Goal: Task Accomplishment & Management: Complete application form

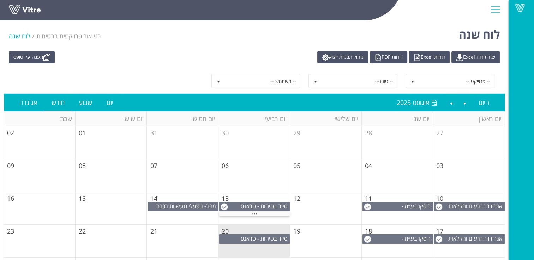
scroll to position [65, 0]
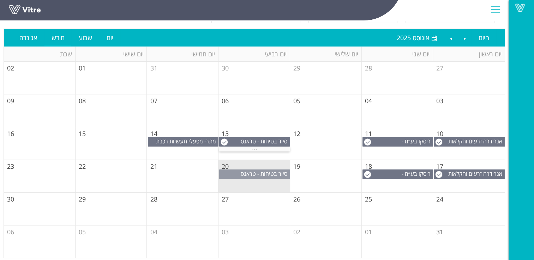
click at [261, 173] on span "סיור בטיחות - טראנס אלקטריק שדרות" at bounding box center [265, 178] width 49 height 16
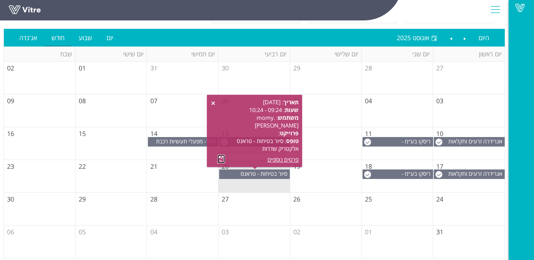
click at [222, 157] on link at bounding box center [220, 159] width 7 height 9
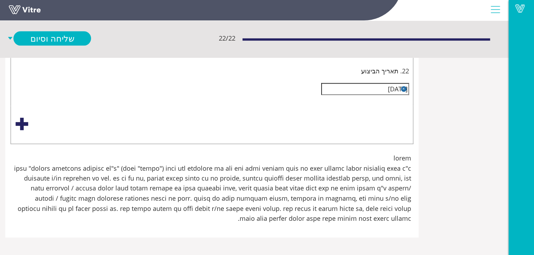
scroll to position [1305, -45]
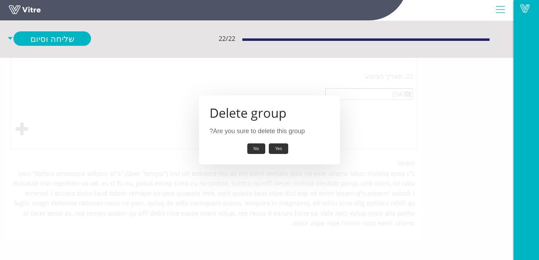
click at [279, 149] on button "Yes" at bounding box center [279, 149] width 20 height 11
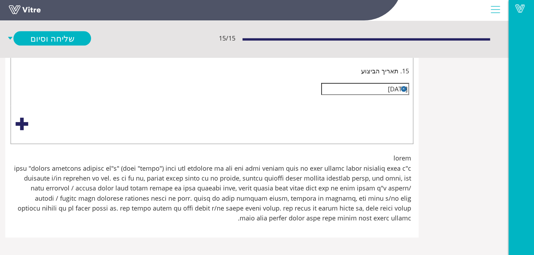
scroll to position [1719, -45]
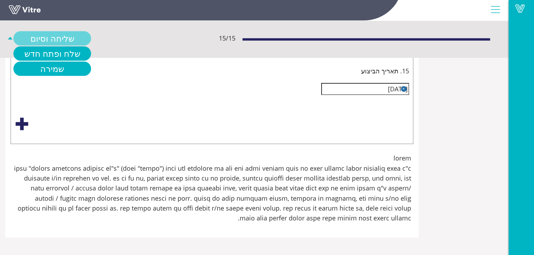
click at [91, 36] on link "שליחה וסיום" at bounding box center [52, 38] width 78 height 14
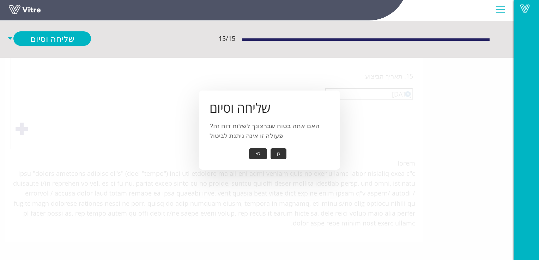
click at [280, 153] on button "כן" at bounding box center [279, 154] width 16 height 11
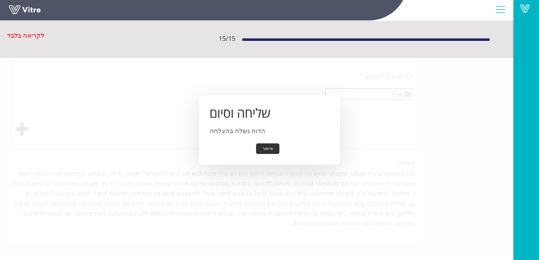
click at [270, 147] on button "אישור" at bounding box center [267, 149] width 23 height 11
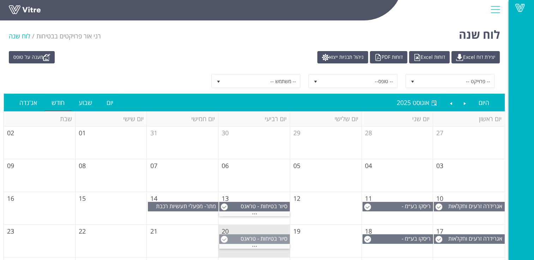
click at [251, 239] on span "סיור בטיחות - טראנס אלקטריק שדרות" at bounding box center [265, 243] width 49 height 16
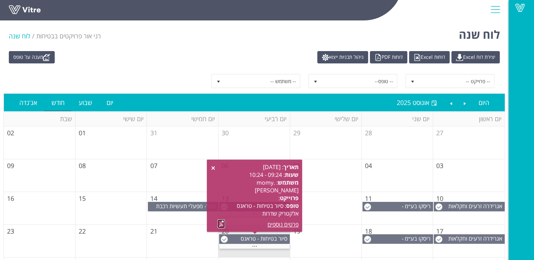
click at [220, 225] on link at bounding box center [220, 224] width 7 height 9
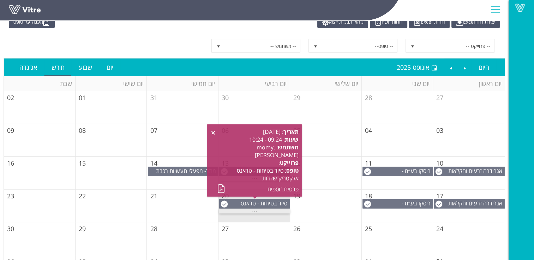
click at [254, 210] on span "..." at bounding box center [254, 210] width 5 height 8
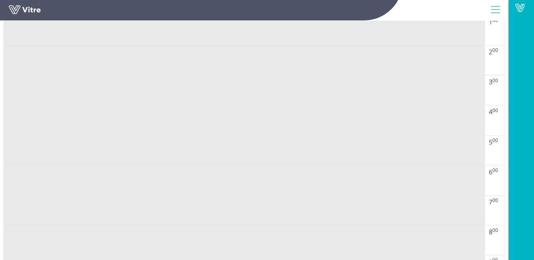
scroll to position [247, 0]
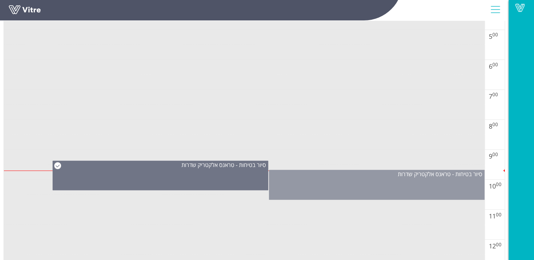
click at [372, 185] on div "סיור בטיחות - טראנס אלקטריק שדרות" at bounding box center [377, 185] width 216 height 30
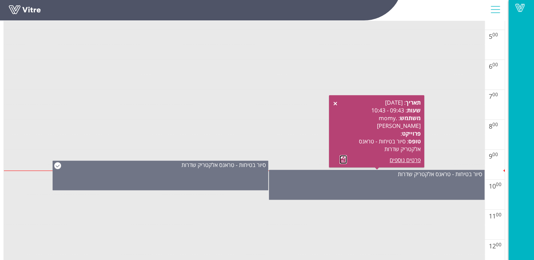
click at [343, 159] on link at bounding box center [342, 159] width 7 height 9
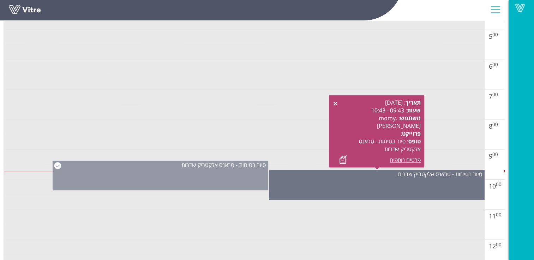
click at [221, 177] on div "סיור בטיחות - טראנס אלקטריק שדרות" at bounding box center [161, 176] width 216 height 30
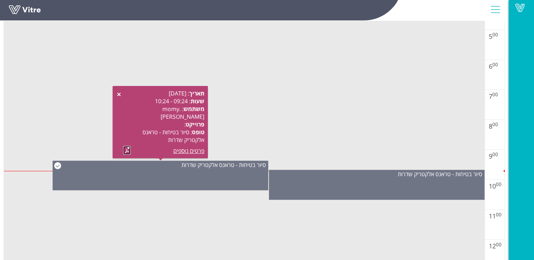
click at [127, 152] on link at bounding box center [126, 150] width 7 height 9
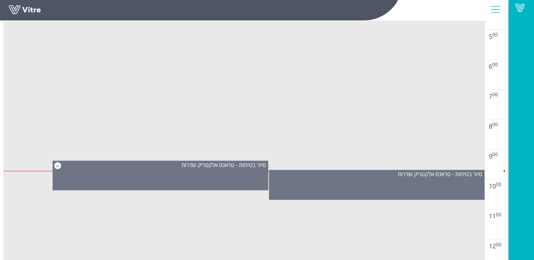
drag, startPoint x: 378, startPoint y: 182, endPoint x: 354, endPoint y: 219, distance: 44.0
click at [354, 219] on td at bounding box center [244, 217] width 481 height 15
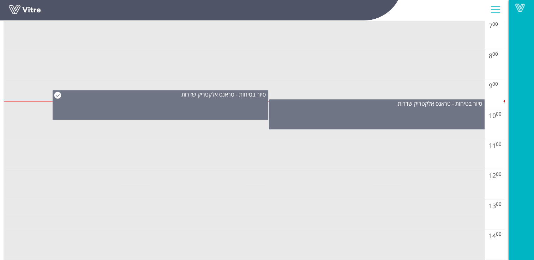
scroll to position [353, 0]
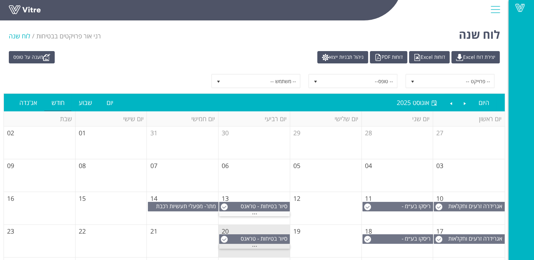
click at [254, 246] on span "..." at bounding box center [254, 245] width 5 height 8
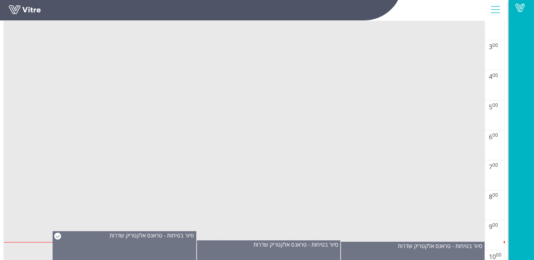
scroll to position [247, 0]
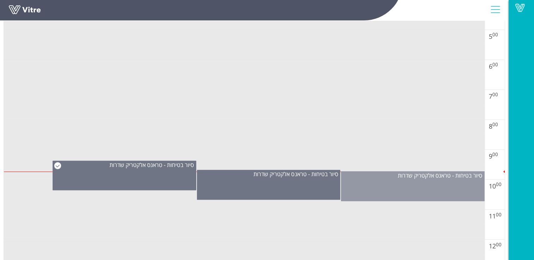
click at [394, 186] on div "סיור בטיחות - טראנס אלקטריק שדרות" at bounding box center [413, 186] width 144 height 30
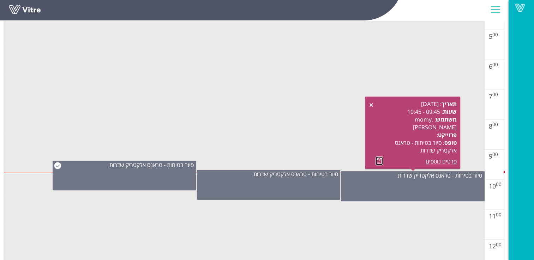
click at [379, 163] on link at bounding box center [378, 161] width 7 height 9
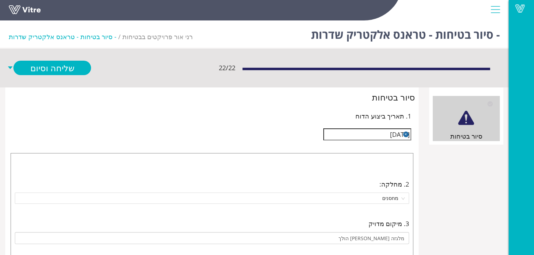
click at [406, 134] on button "button" at bounding box center [406, 135] width 6 height 6
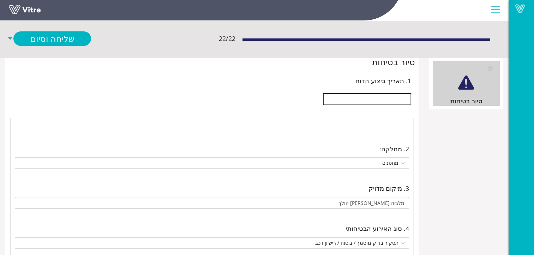
scroll to position [71, 0]
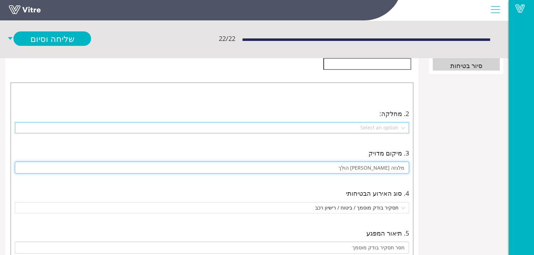
click at [404, 167] on input "מלגזה [PERSON_NAME] הולך" at bounding box center [212, 168] width 394 height 12
drag, startPoint x: 404, startPoint y: 167, endPoint x: 367, endPoint y: 167, distance: 37.0
click at [367, 167] on input "מלגזה אדם הולך" at bounding box center [212, 168] width 394 height 12
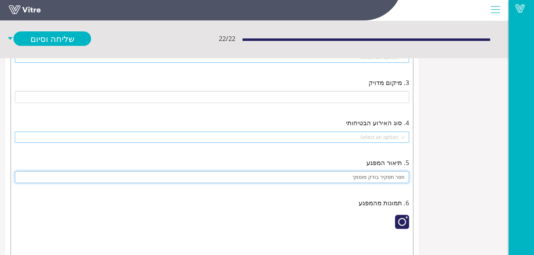
drag, startPoint x: 404, startPoint y: 177, endPoint x: 357, endPoint y: 176, distance: 46.6
click at [357, 176] on input "חסר תסקיר בודק מוסמך" at bounding box center [212, 177] width 394 height 12
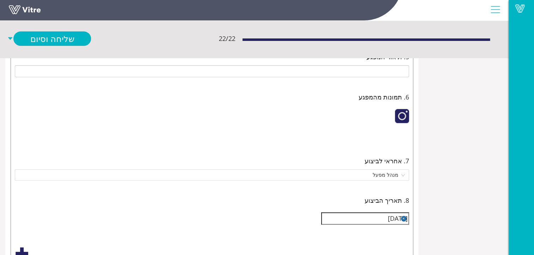
click at [400, 114] on div at bounding box center [402, 116] width 14 height 14
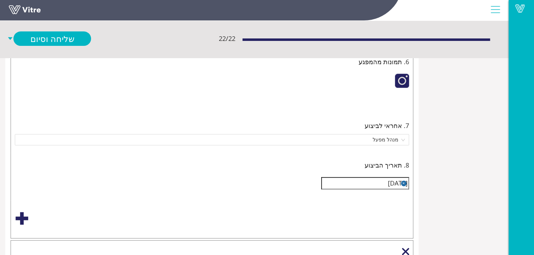
scroll to position [353, 0]
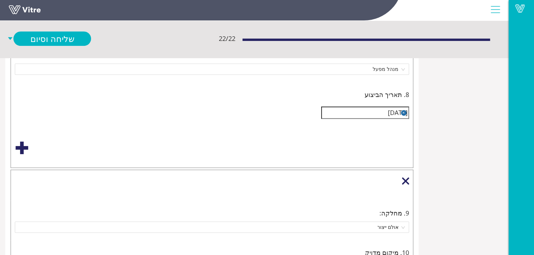
click at [398, 31] on img at bounding box center [398, 31] width 0 height 0
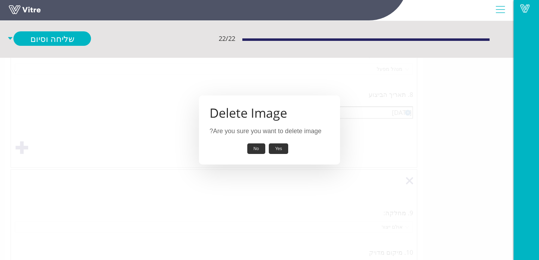
click at [278, 150] on button "Yes" at bounding box center [279, 149] width 20 height 11
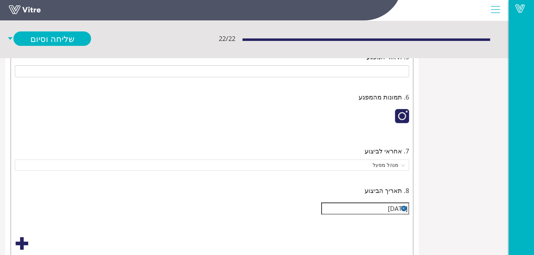
scroll to position [318, 0]
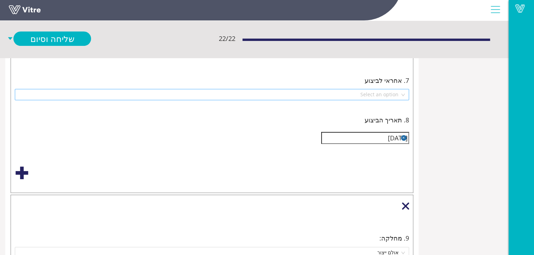
click at [404, 136] on button "button" at bounding box center [404, 138] width 6 height 6
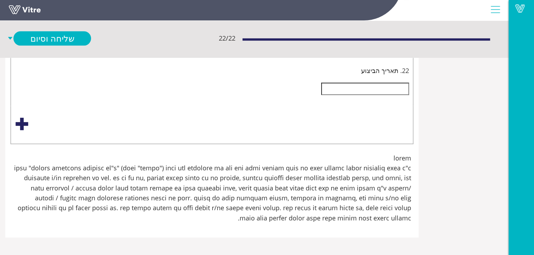
scroll to position [1574, 0]
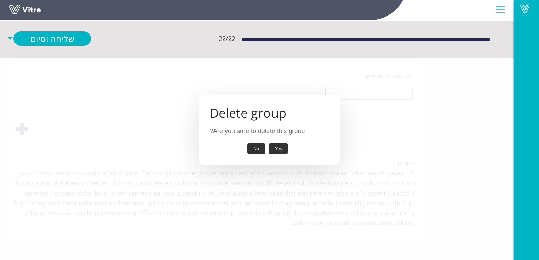
click at [282, 149] on button "Yes" at bounding box center [279, 149] width 20 height 11
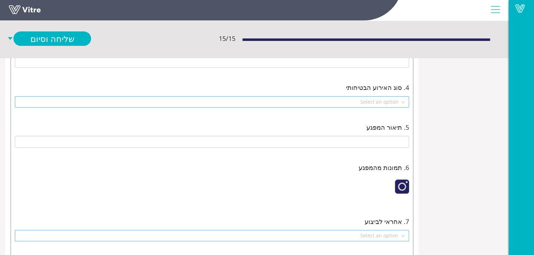
scroll to position [0, 0]
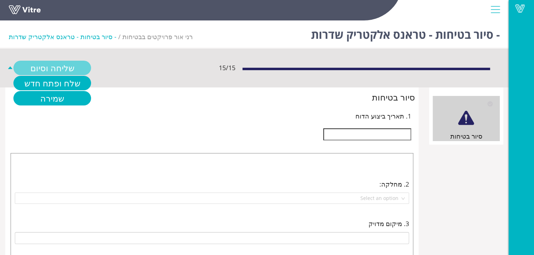
click at [66, 65] on link "שליחה וסיום" at bounding box center [52, 68] width 78 height 14
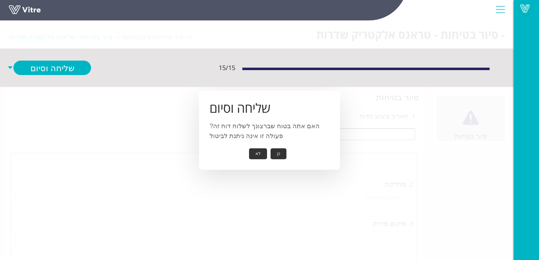
click at [278, 152] on button "כן" at bounding box center [279, 154] width 16 height 11
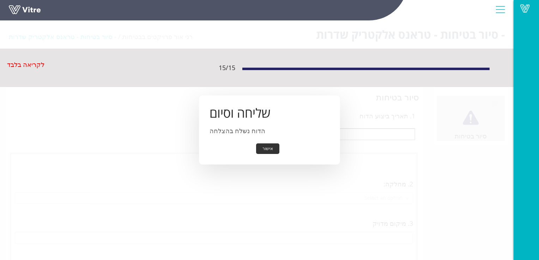
click at [269, 149] on button "אישור" at bounding box center [267, 149] width 23 height 11
